Goal: Task Accomplishment & Management: Manage account settings

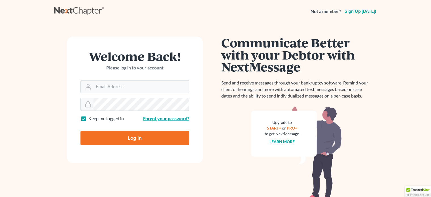
click at [155, 116] on link "Forgot your password?" at bounding box center [166, 118] width 46 height 5
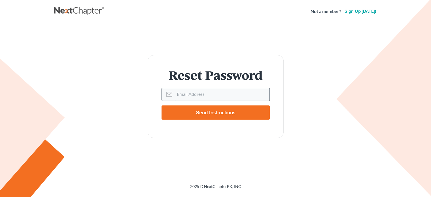
click at [201, 96] on input "Email Address" at bounding box center [221, 94] width 95 height 12
type input "[EMAIL_ADDRESS][DOMAIN_NAME]"
click at [203, 116] on input "Send Instructions" at bounding box center [215, 112] width 108 height 14
